Goal: Information Seeking & Learning: Learn about a topic

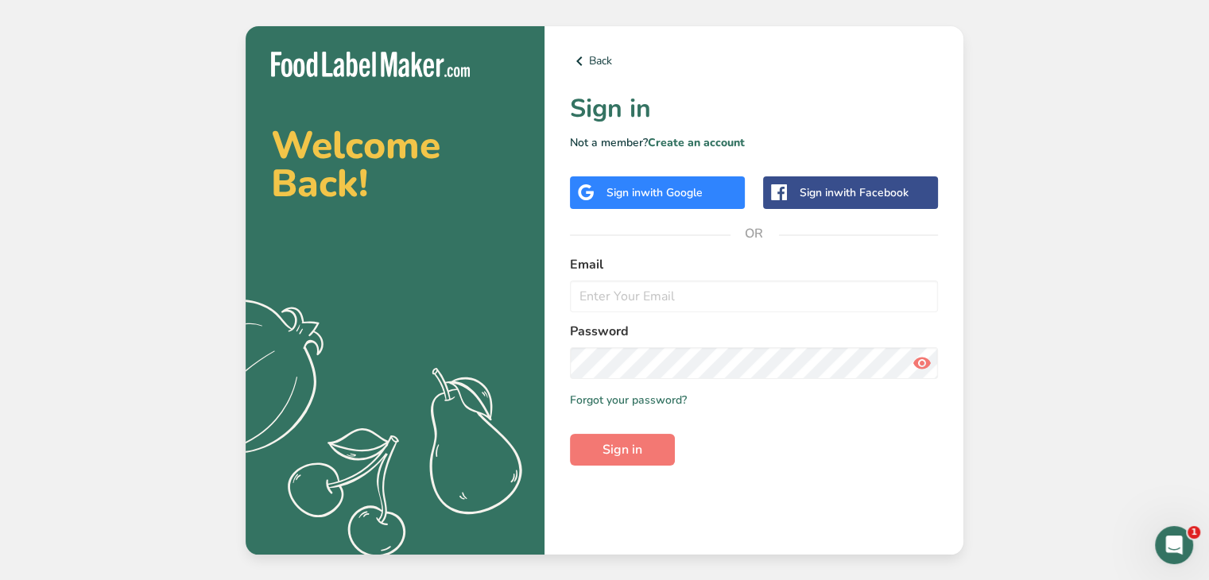
click at [922, 366] on icon at bounding box center [922, 363] width 19 height 29
paste input "[EMAIL_ADDRESS][DOMAIN_NAME]"
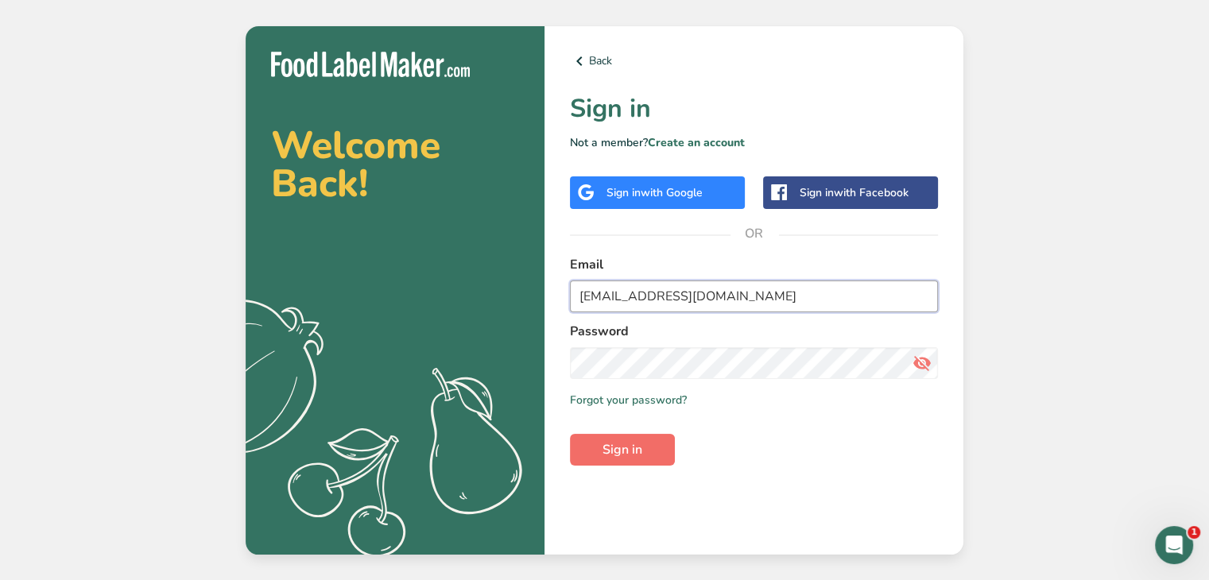
type input "[EMAIL_ADDRESS][DOMAIN_NAME]"
click at [604, 449] on span "Sign in" at bounding box center [623, 450] width 40 height 19
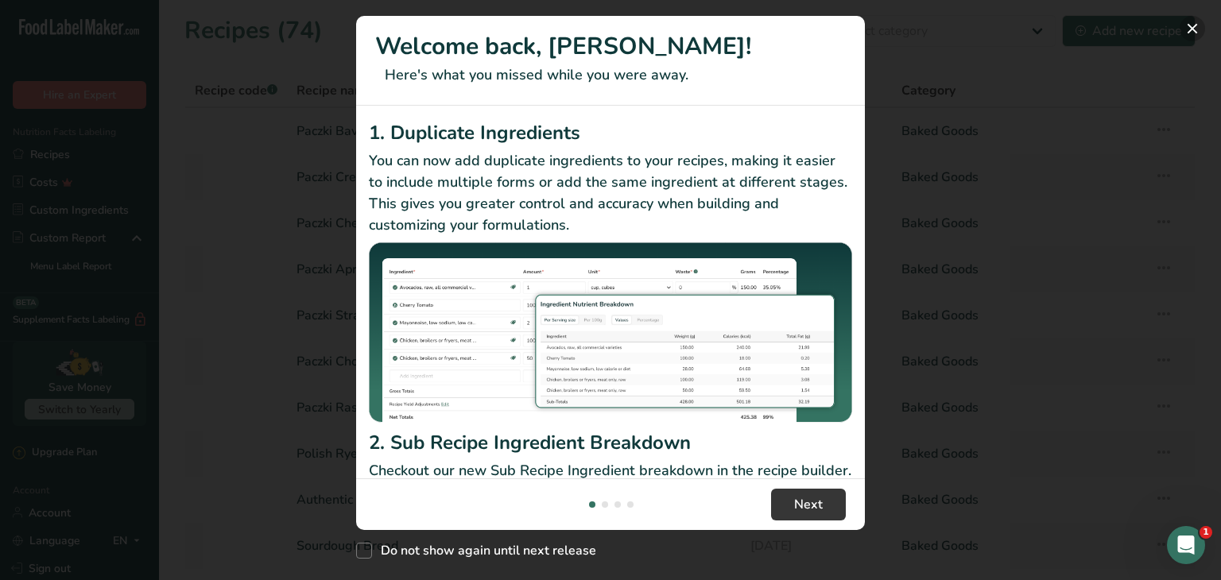
click at [1196, 29] on button "New Features" at bounding box center [1192, 28] width 25 height 25
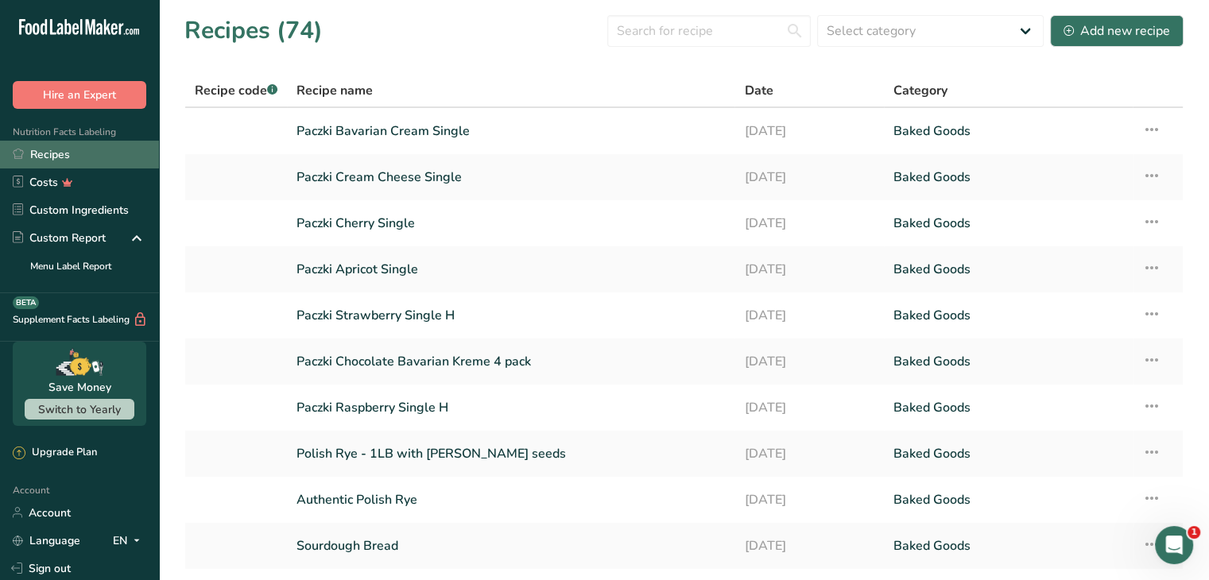
click at [84, 157] on link "Recipes" at bounding box center [79, 155] width 159 height 28
click at [444, 132] on link "Paczki Bavarian Cream Single" at bounding box center [511, 130] width 429 height 33
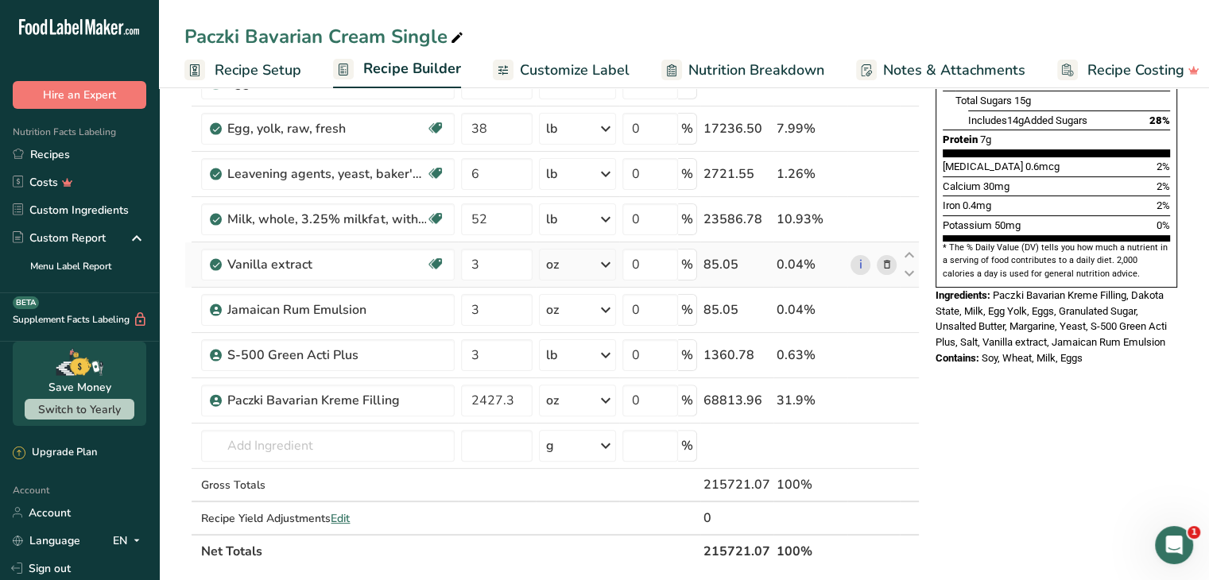
scroll to position [398, 0]
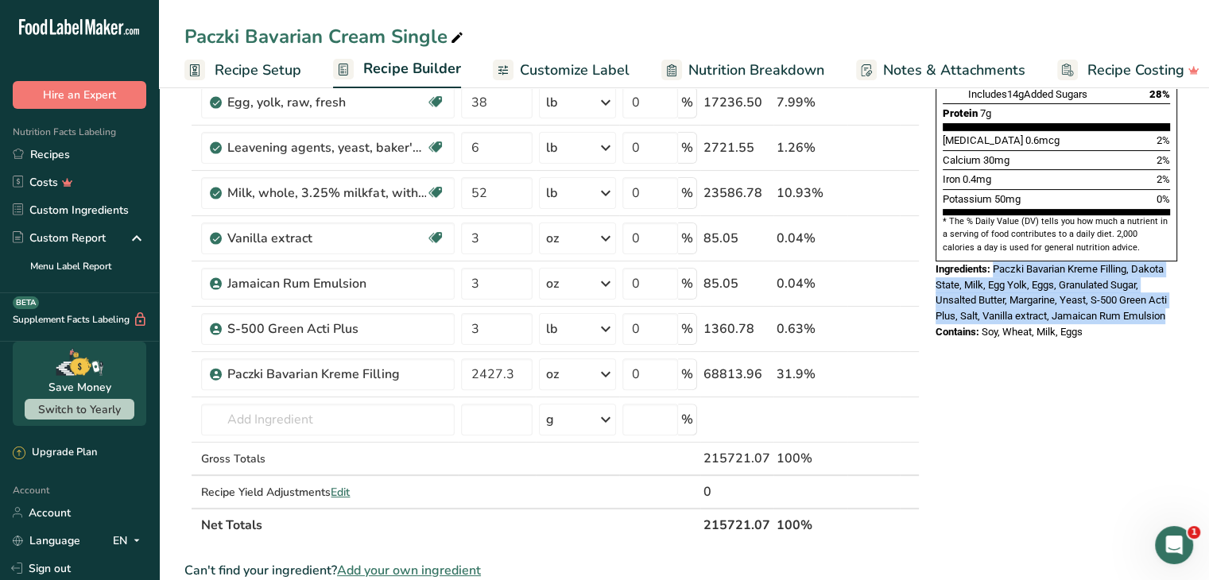
drag, startPoint x: 1173, startPoint y: 278, endPoint x: 995, endPoint y: 231, distance: 184.2
click at [995, 262] on div "Ingredients: Paczki Bavarian Kreme Filling, Dakota State, Milk, Egg Yolk, Eggs,…" at bounding box center [1057, 293] width 242 height 63
copy span "Paczki Bavarian Kreme Filling, Dakota State, Milk, Egg Yolk, Eggs, Granulated S…"
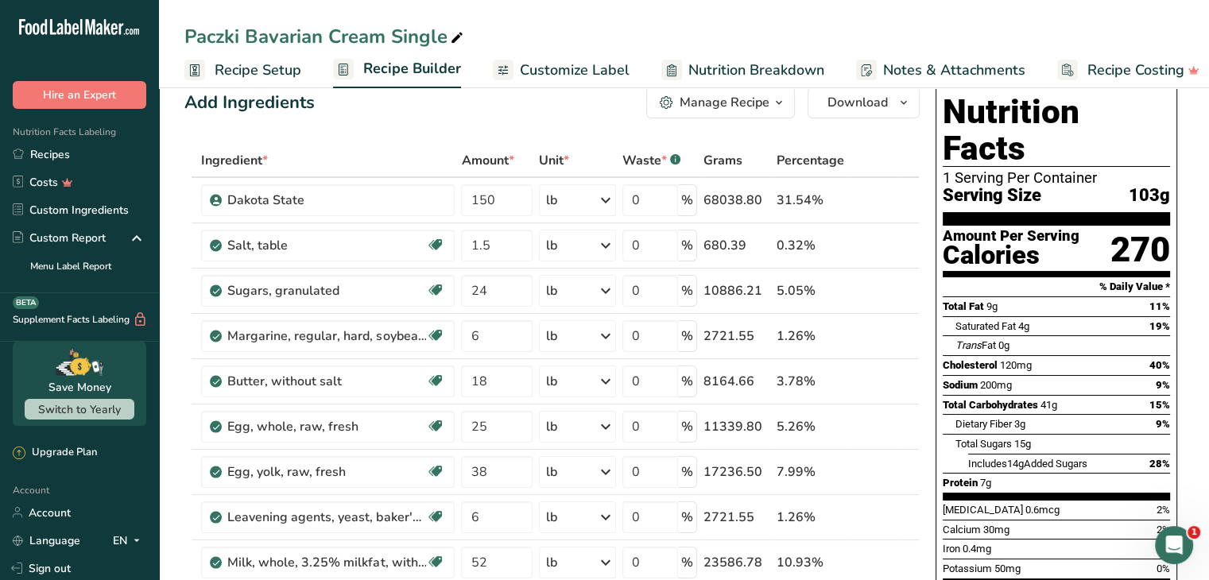
scroll to position [0, 0]
